Goal: Communication & Community: Participate in discussion

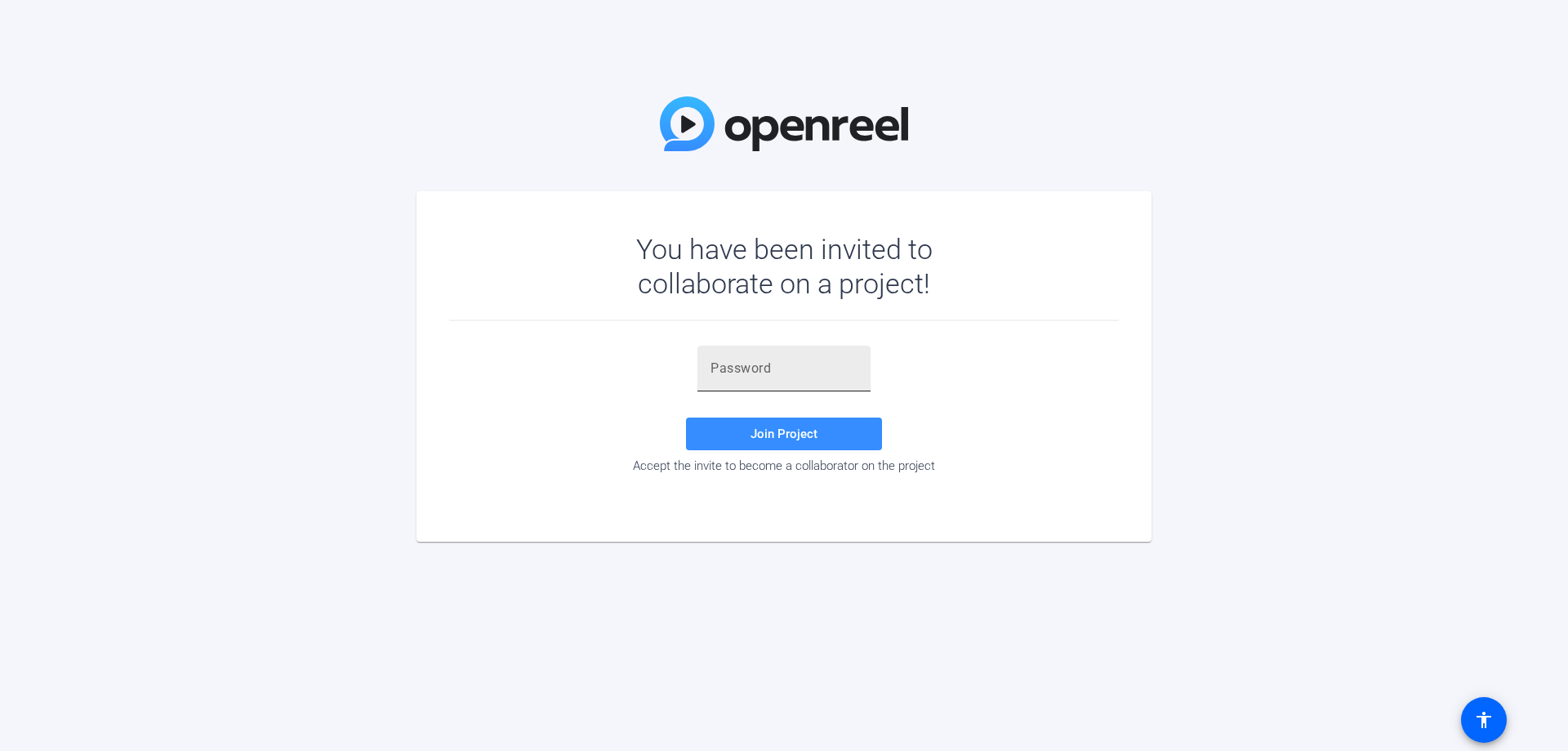
click at [748, 367] on input "text" at bounding box center [784, 369] width 147 height 19
paste input "6&diQ."
type input "6&diQ."
click at [774, 432] on span "Join Project" at bounding box center [784, 433] width 67 height 14
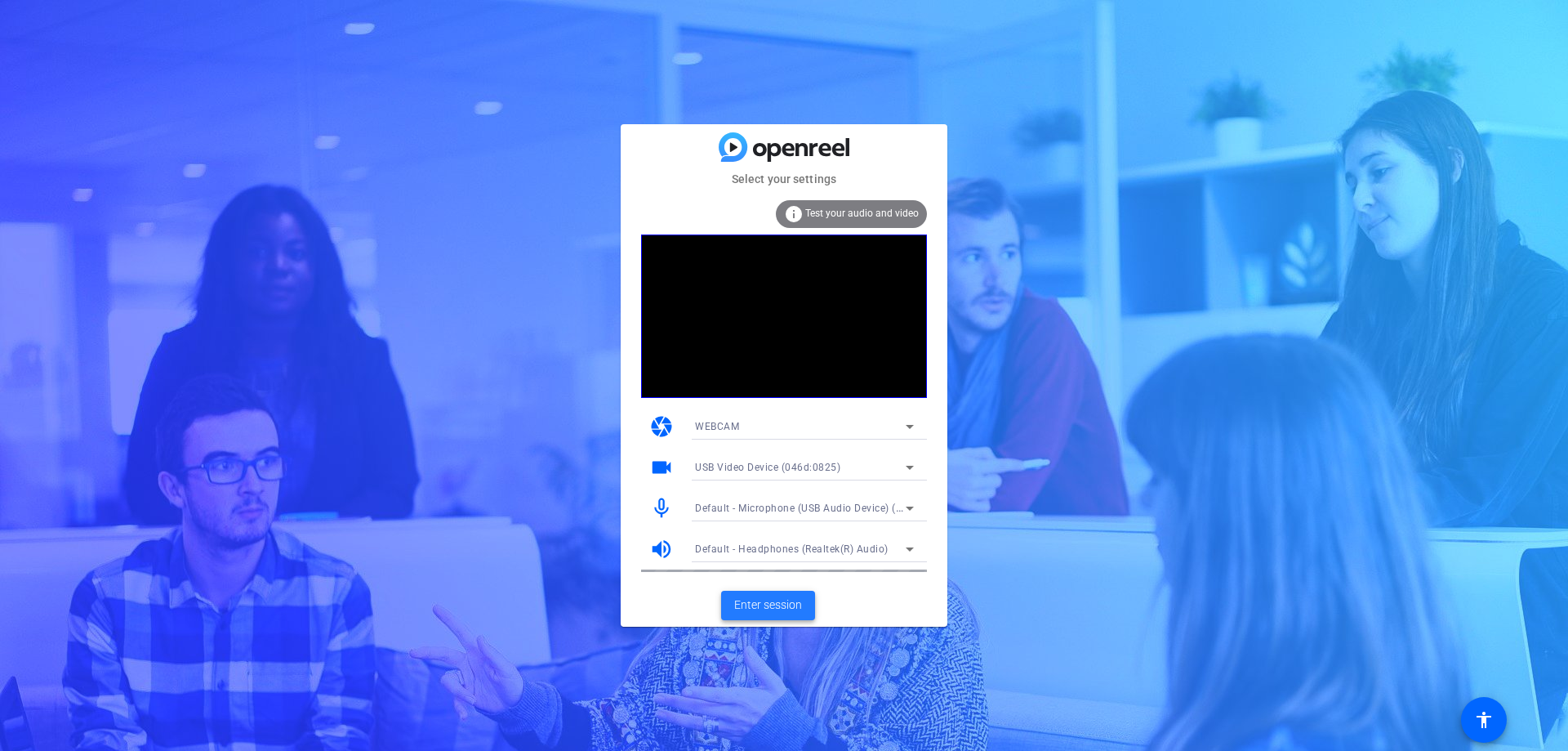
click at [773, 604] on span "Enter session" at bounding box center [768, 605] width 68 height 17
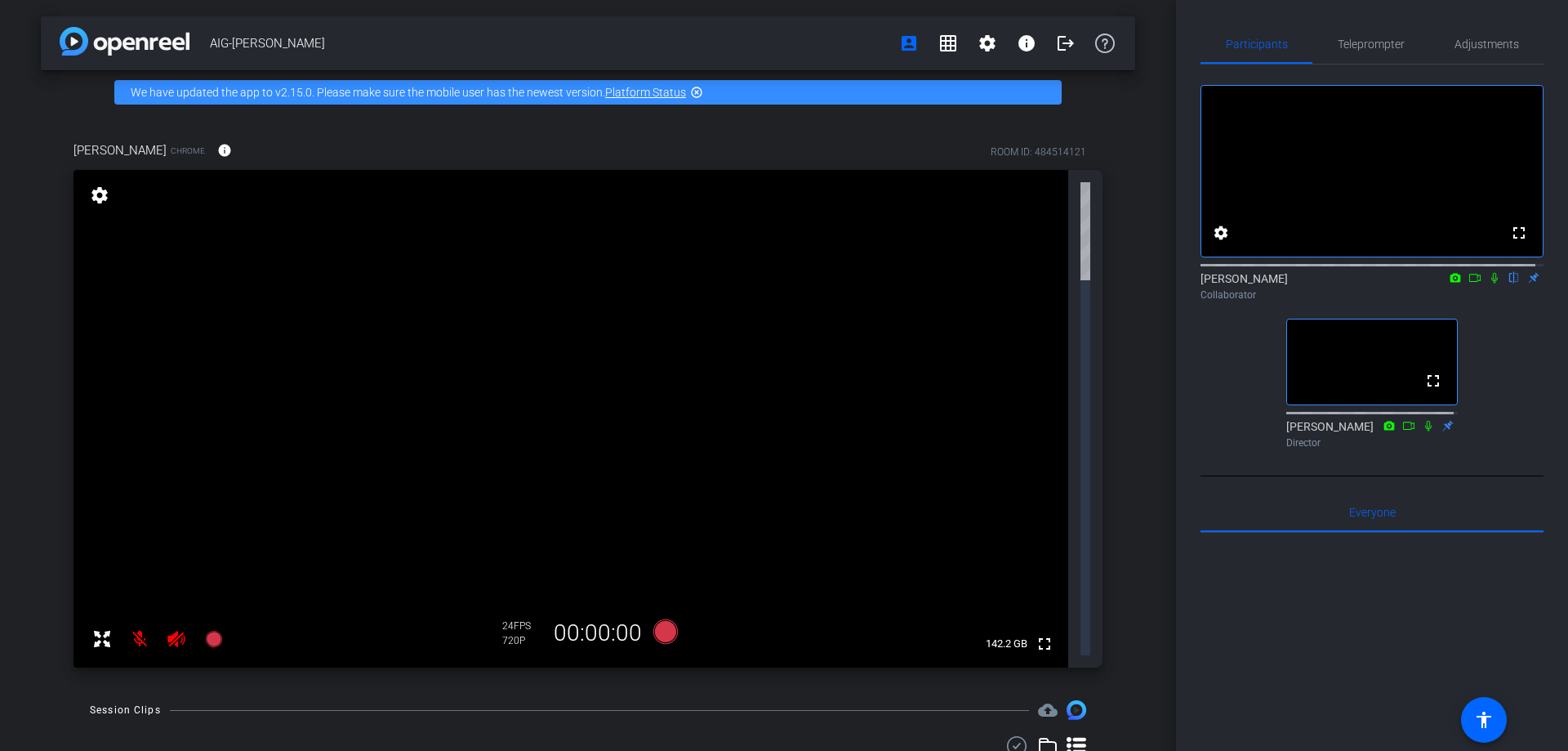
click at [1469, 284] on icon at bounding box center [1475, 278] width 14 height 12
click at [1508, 284] on icon at bounding box center [1515, 278] width 14 height 12
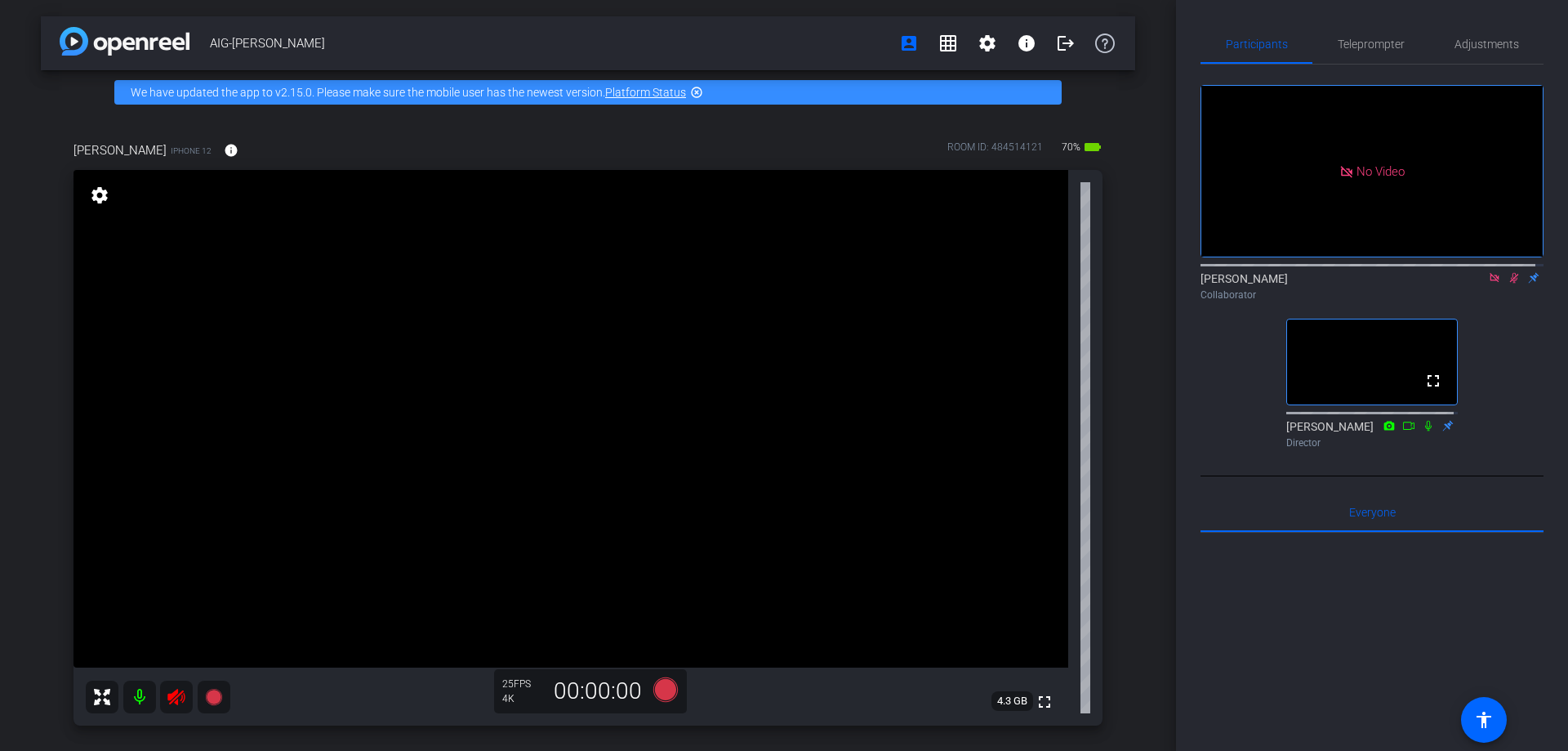
click at [1490, 282] on icon at bounding box center [1494, 277] width 9 height 9
click at [1488, 284] on icon at bounding box center [1495, 278] width 14 height 12
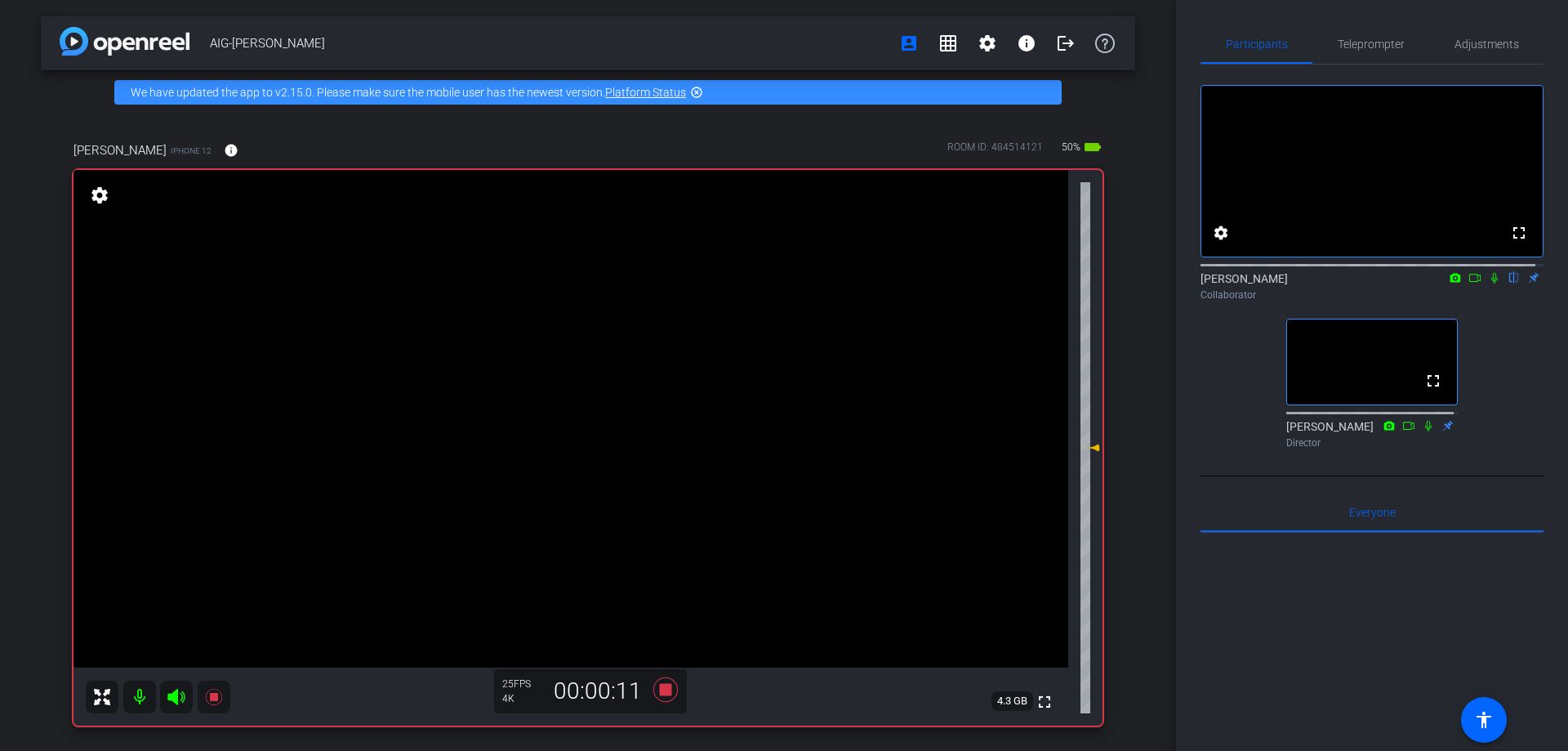
click at [1488, 284] on icon at bounding box center [1495, 278] width 14 height 12
click at [1491, 284] on icon at bounding box center [1495, 278] width 9 height 11
click at [1488, 284] on icon at bounding box center [1495, 278] width 14 height 12
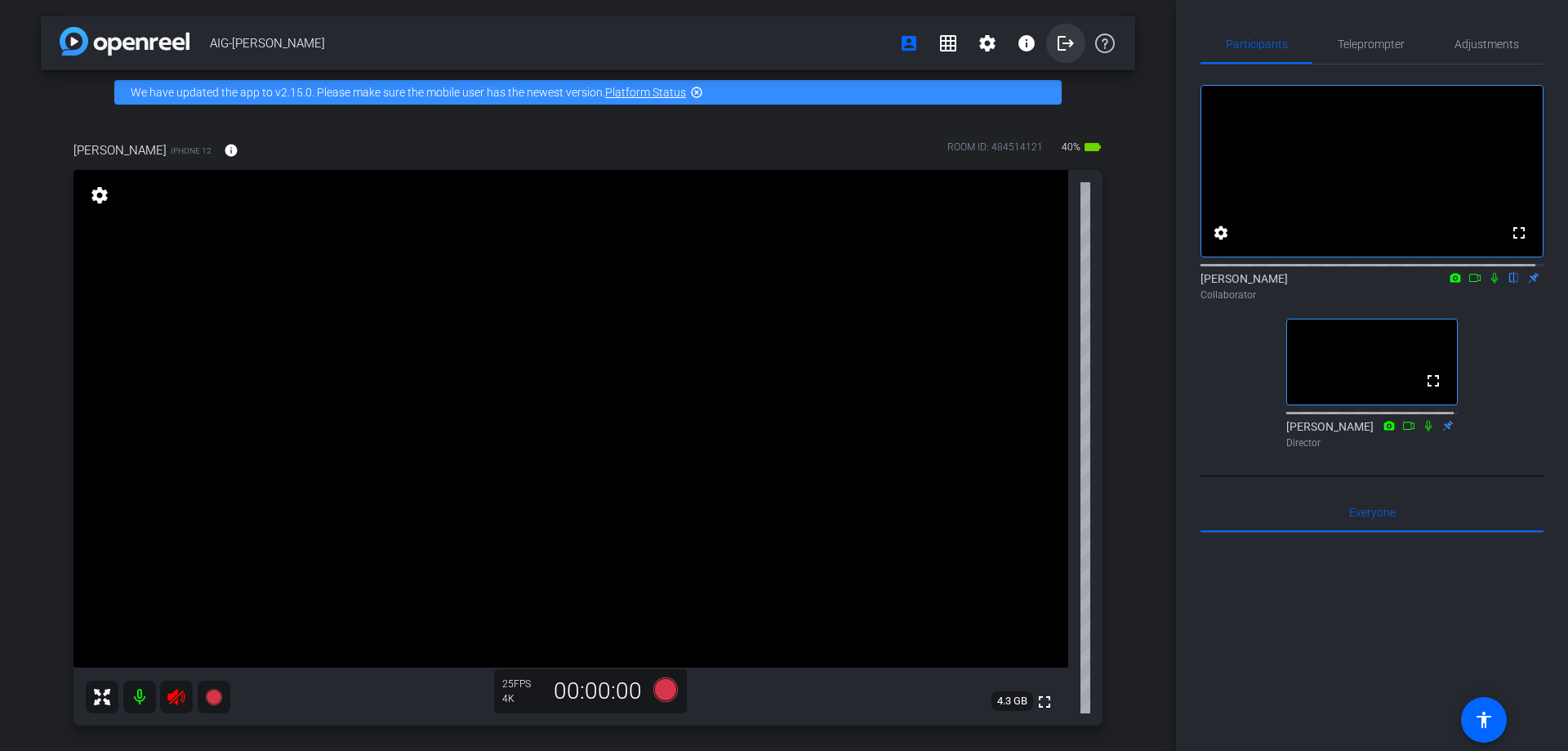
click at [1062, 37] on mat-icon "logout" at bounding box center [1065, 43] width 19 height 19
